Goal: Task Accomplishment & Management: Manage account settings

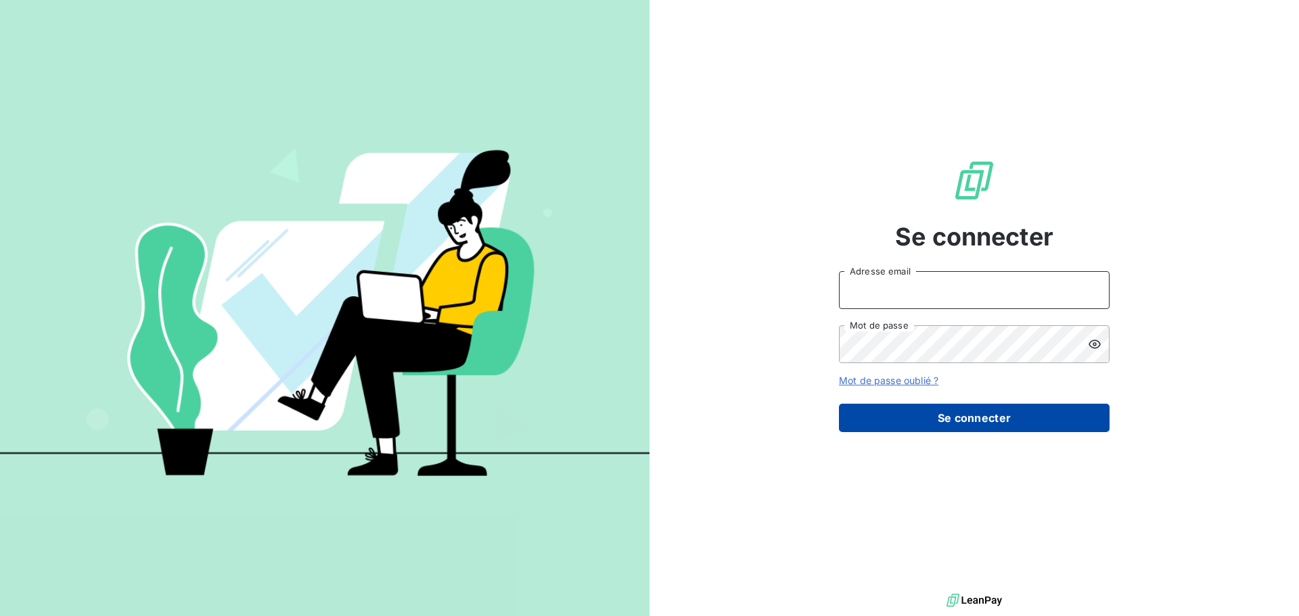
type input "[EMAIL_ADDRESS][DOMAIN_NAME]"
click at [940, 420] on button "Se connecter" at bounding box center [974, 418] width 271 height 28
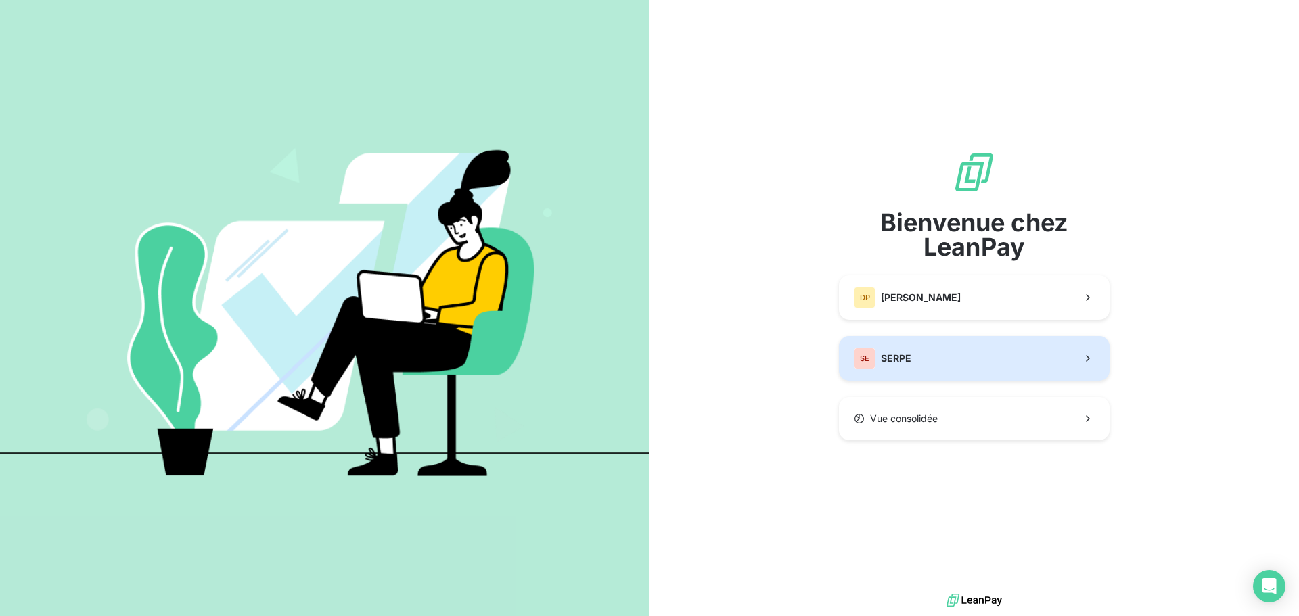
click at [899, 358] on span "SERPE" at bounding box center [896, 359] width 30 height 14
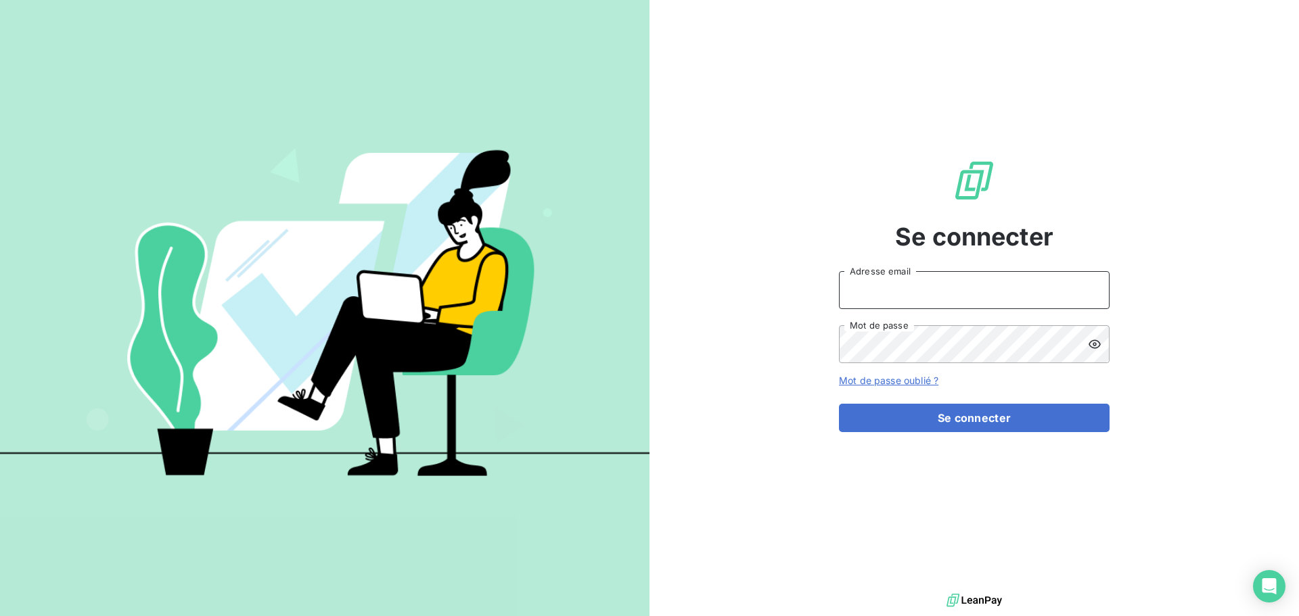
type input "[EMAIL_ADDRESS][DOMAIN_NAME]"
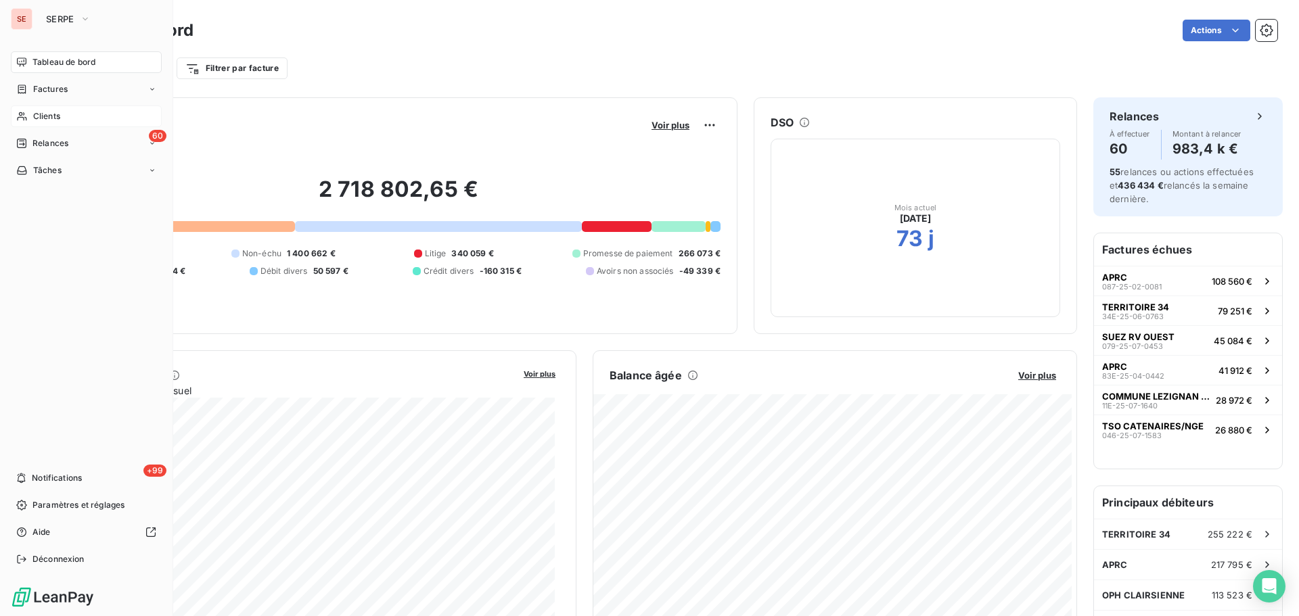
click at [43, 118] on span "Clients" at bounding box center [46, 116] width 27 height 12
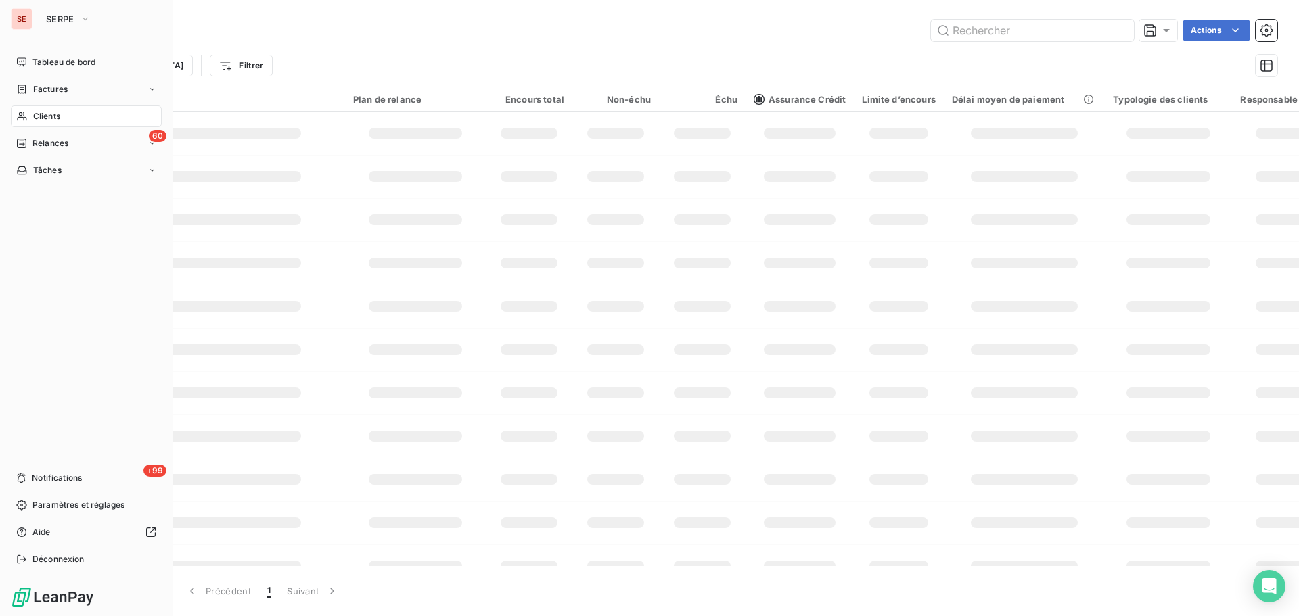
click at [48, 121] on span "Clients" at bounding box center [46, 116] width 27 height 12
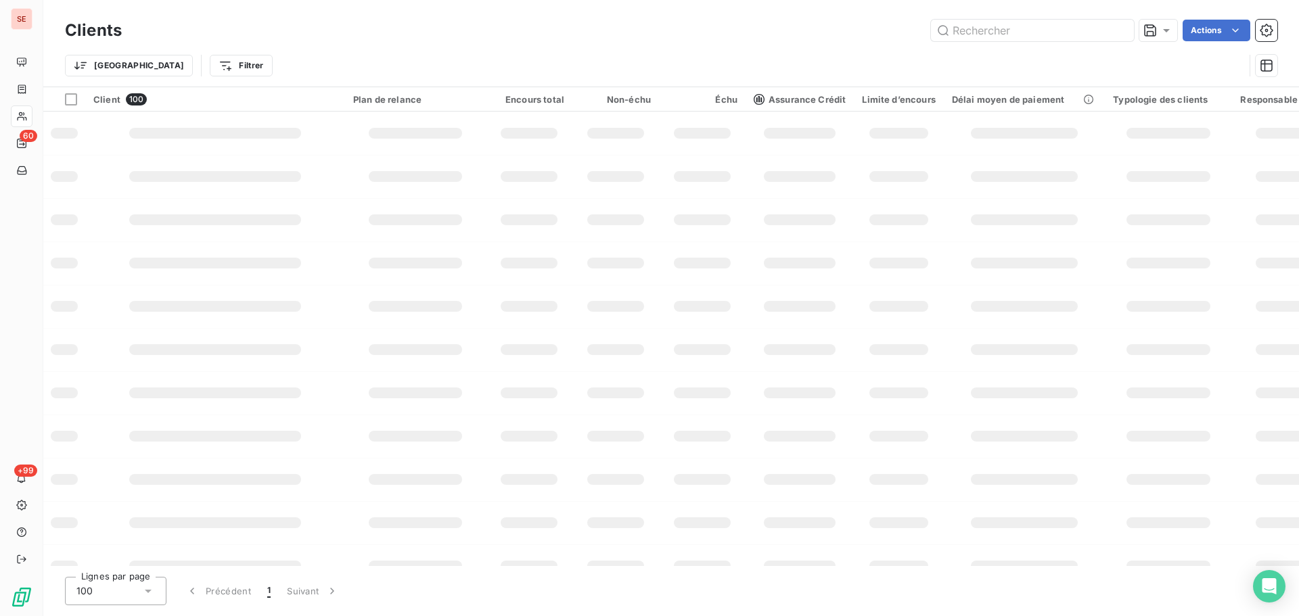
click at [1023, 19] on div "Clients Actions" at bounding box center [671, 30] width 1212 height 28
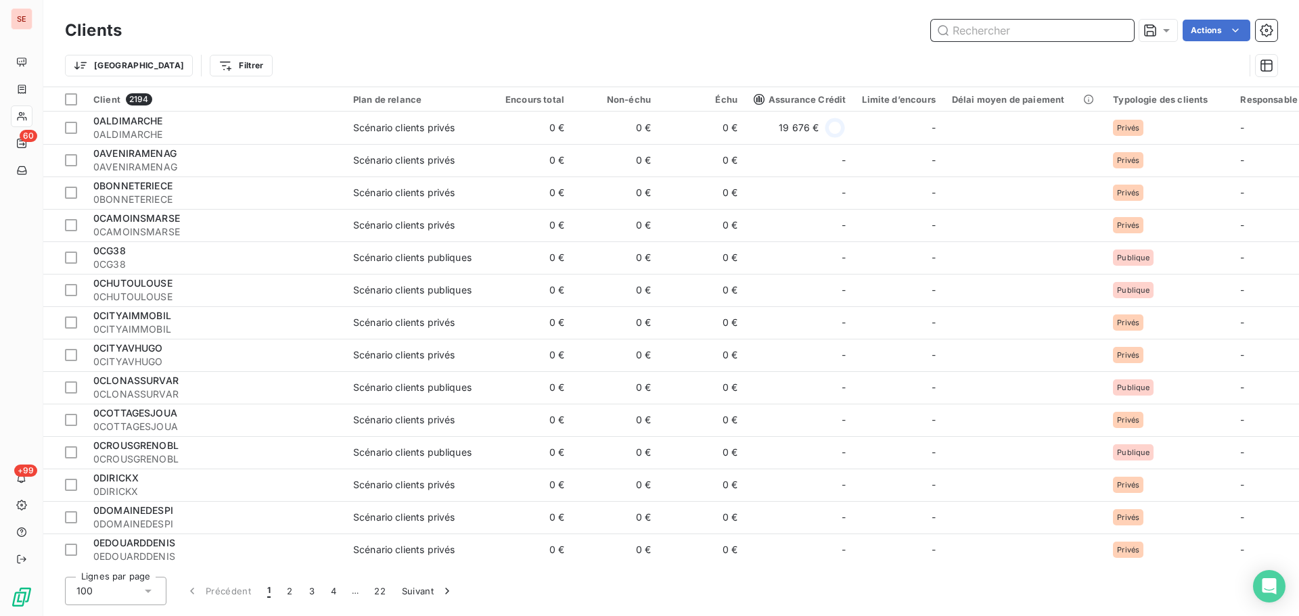
click at [1021, 28] on input "text" at bounding box center [1032, 31] width 203 height 22
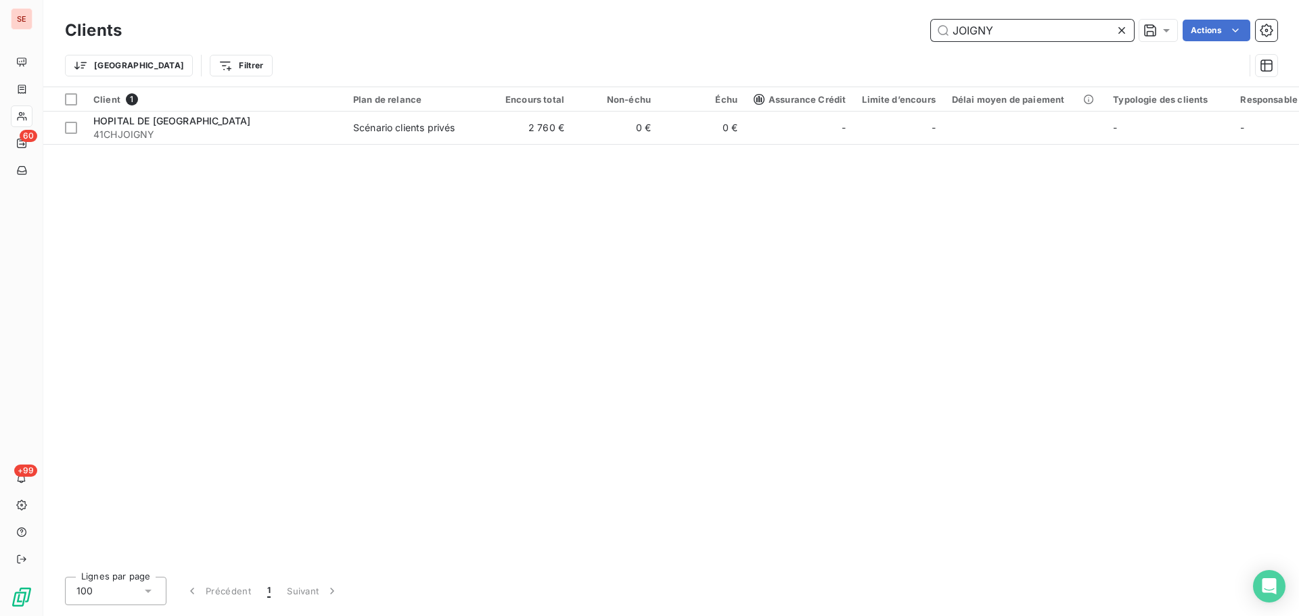
type input "JOIGNY"
click at [607, 145] on div "Client 1 Plan de relance Encours total Non-échu Échu Assurance Crédit Limite d’…" at bounding box center [670, 326] width 1255 height 479
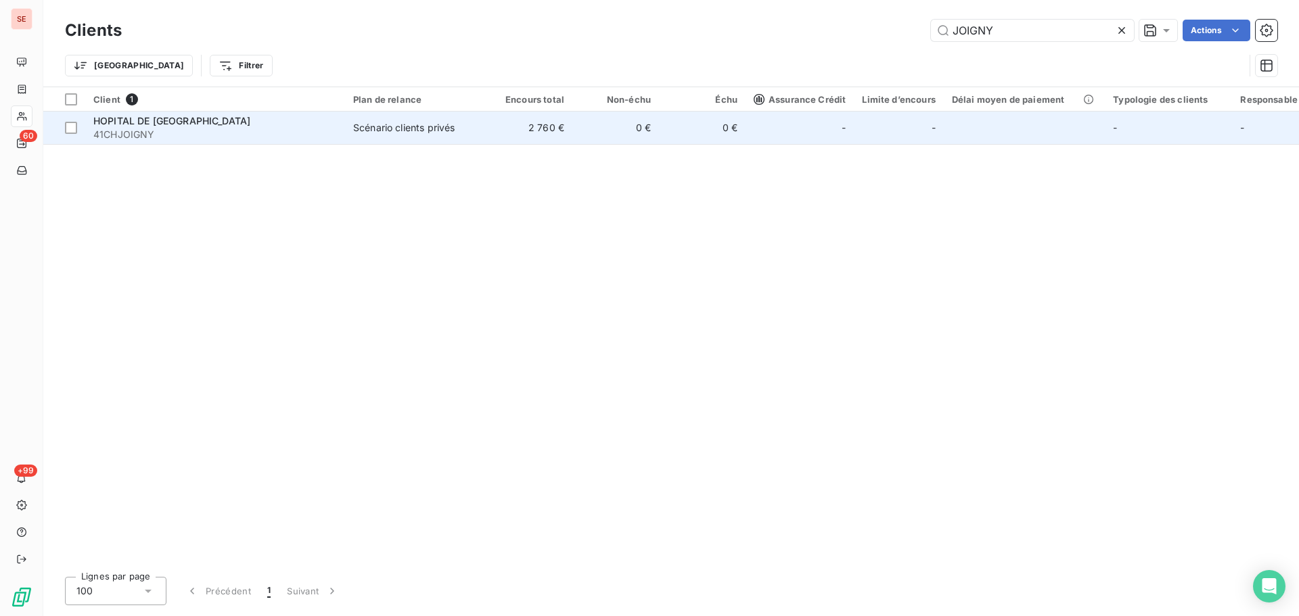
click at [605, 129] on td "0 €" at bounding box center [615, 128] width 87 height 32
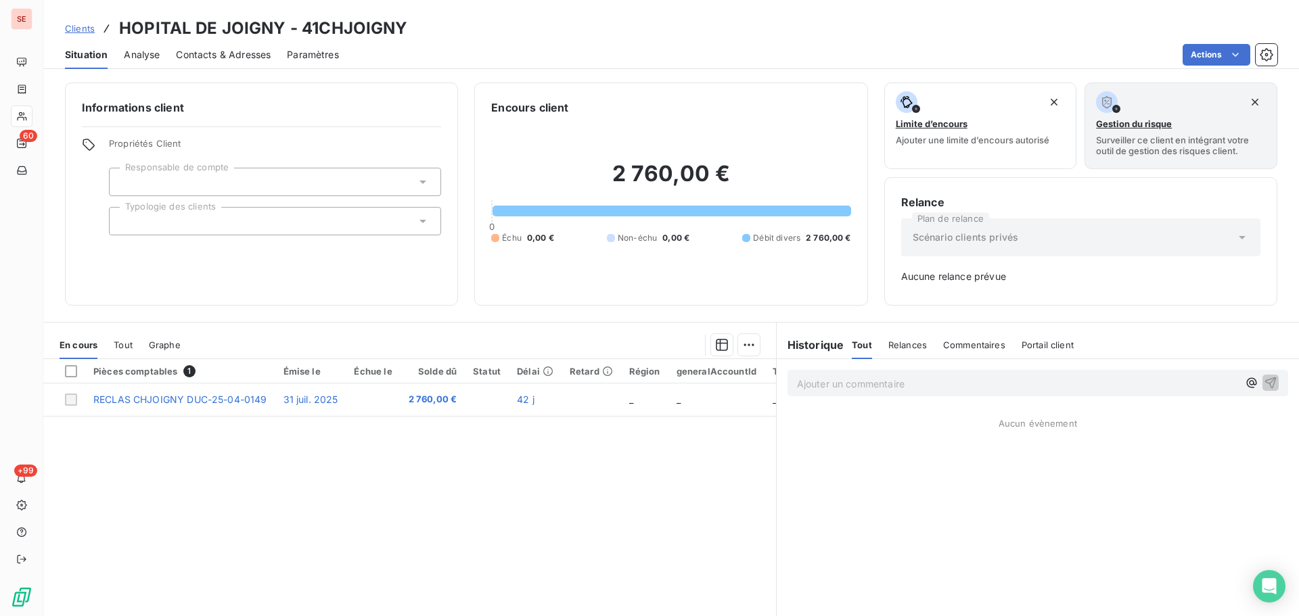
click at [408, 53] on div "Actions" at bounding box center [816, 55] width 922 height 22
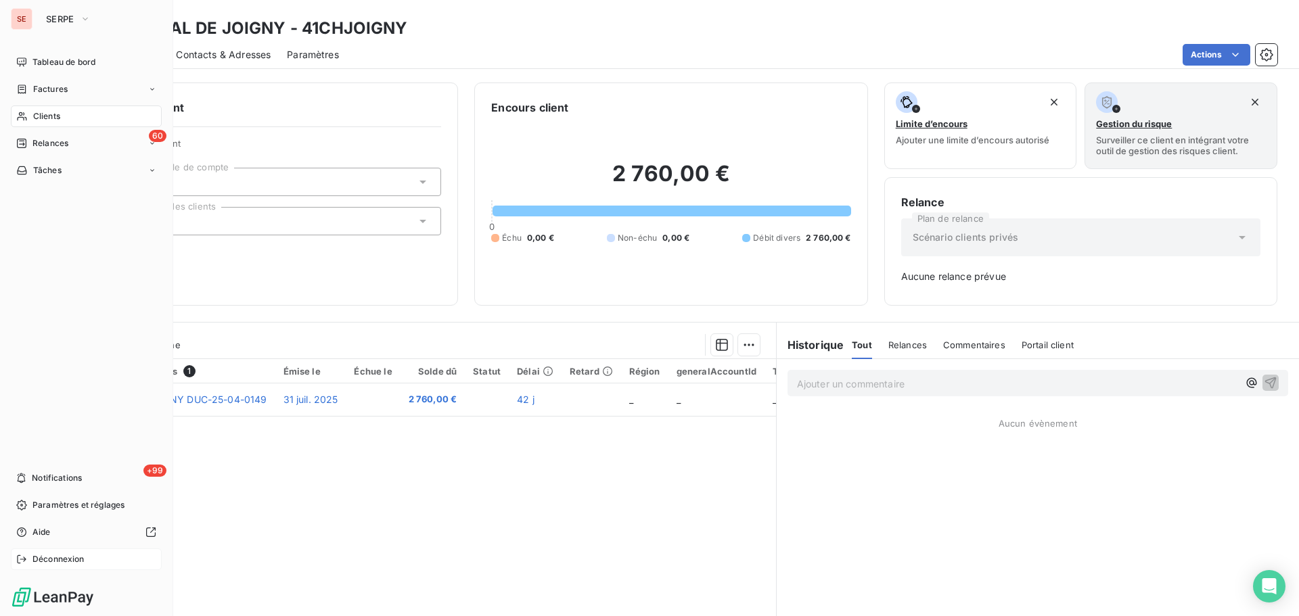
click at [55, 559] on span "Déconnexion" at bounding box center [58, 559] width 52 height 12
